Goal: Communication & Community: Connect with others

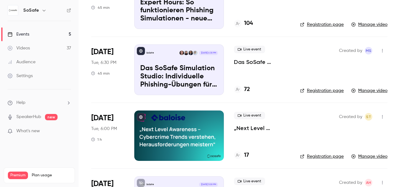
scroll to position [31, 0]
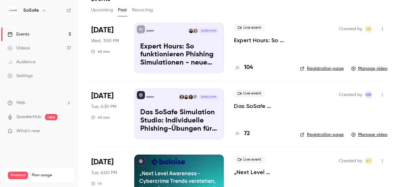
click at [103, 9] on button "Upcoming" at bounding box center [102, 10] width 22 height 10
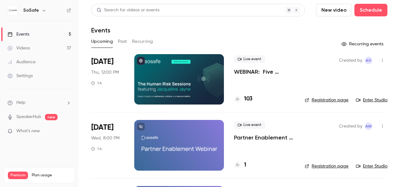
click at [374, 99] on link "Enter Studio" at bounding box center [371, 100] width 31 height 6
click at [380, 60] on icon "button" at bounding box center [382, 60] width 5 height 4
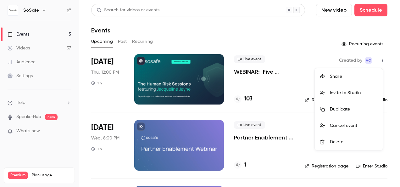
click at [342, 93] on div "Invite to Studio" at bounding box center [354, 93] width 48 height 6
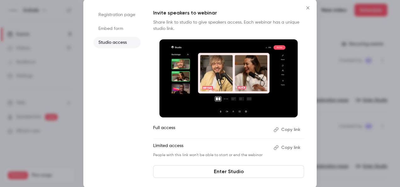
click at [292, 129] on button "Copy link" at bounding box center [287, 130] width 33 height 10
click at [290, 130] on button "Copy link" at bounding box center [287, 130] width 33 height 10
click at [53, 5] on div at bounding box center [200, 93] width 400 height 187
